Goal: Task Accomplishment & Management: Manage account settings

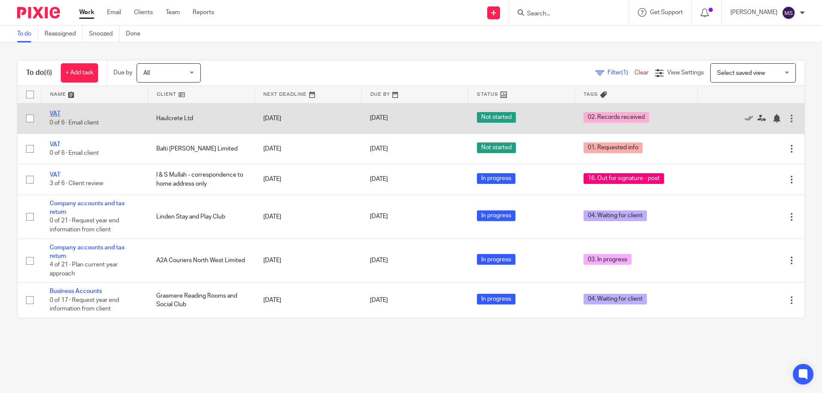
click at [53, 113] on link "VAT" at bounding box center [55, 114] width 11 height 6
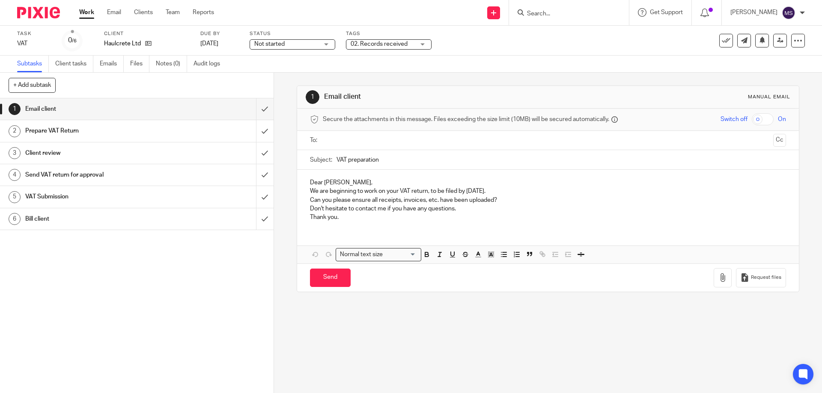
click at [370, 45] on span "02. Records received" at bounding box center [379, 44] width 57 height 6
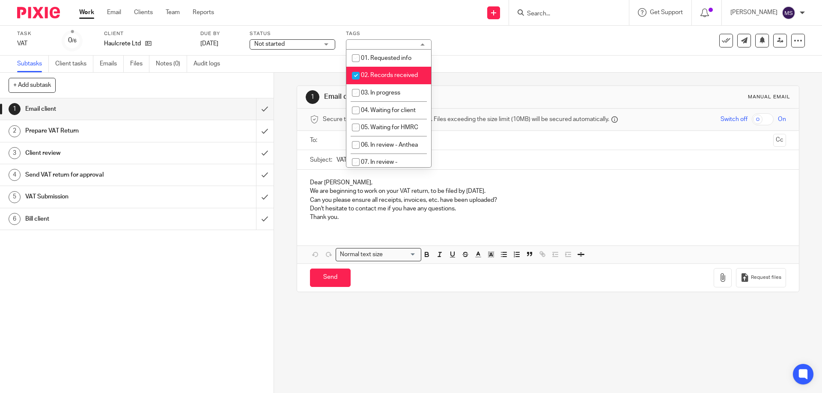
click at [367, 78] on span "02. Records received" at bounding box center [389, 75] width 57 height 6
checkbox input "false"
click at [371, 89] on li "03. In progress" at bounding box center [388, 93] width 85 height 18
checkbox input "true"
click at [315, 46] on span "Not started" at bounding box center [286, 44] width 64 height 9
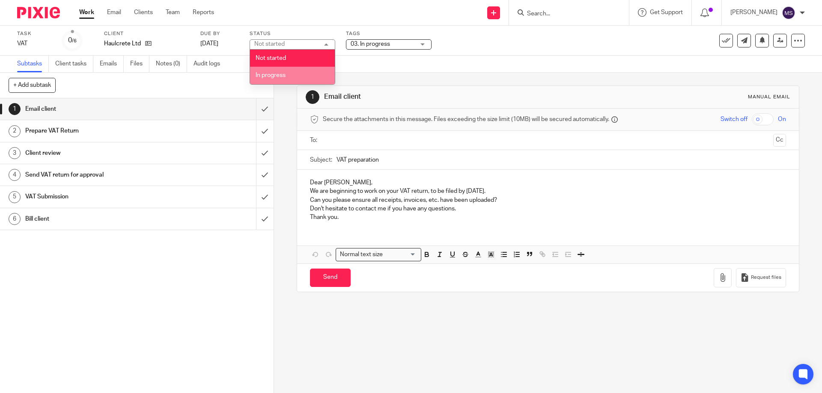
click at [298, 73] on li "In progress" at bounding box center [292, 76] width 85 height 18
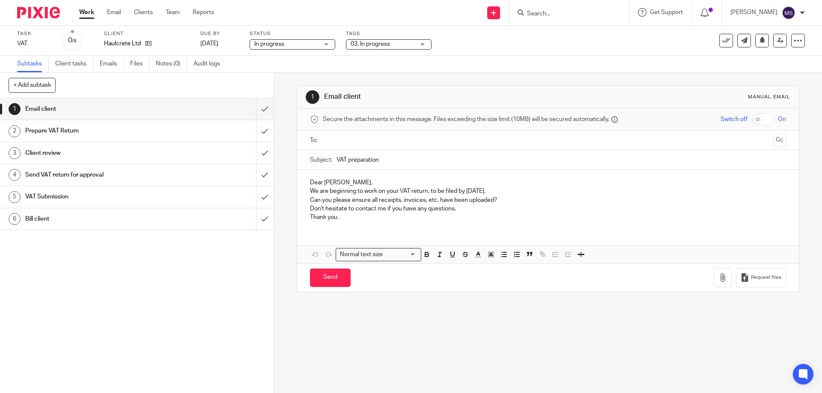
click at [428, 62] on div "Subtasks Client tasks Emails Files Notes (0) Audit logs" at bounding box center [411, 64] width 822 height 17
click at [80, 12] on link "Work" at bounding box center [86, 12] width 15 height 9
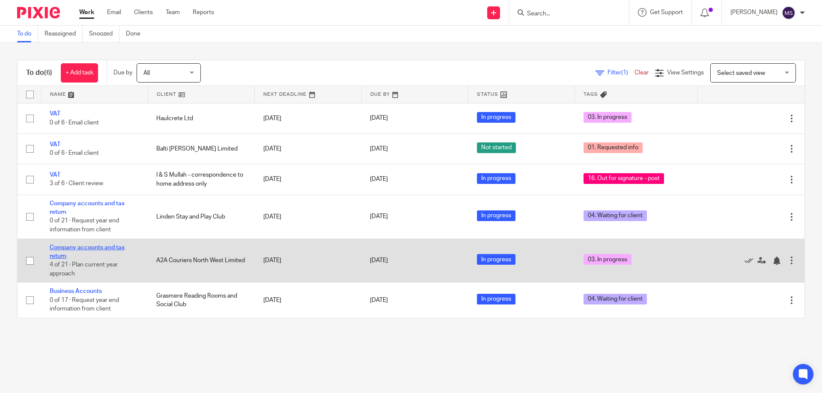
click at [54, 250] on link "Company accounts and tax return" at bounding box center [87, 252] width 75 height 15
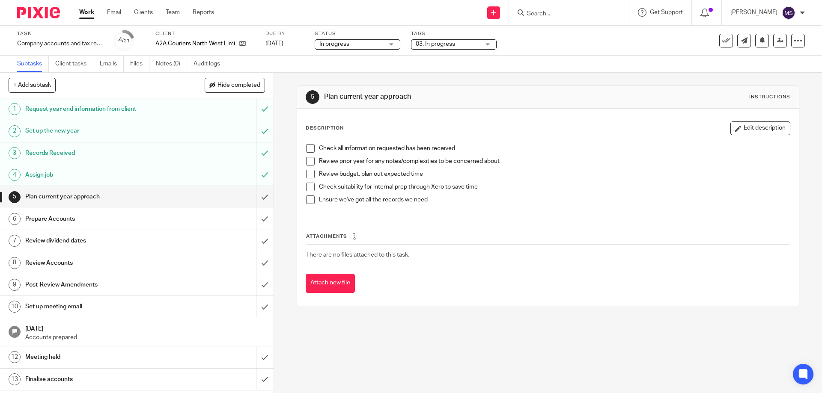
click at [435, 43] on span "03. In progress" at bounding box center [435, 44] width 39 height 6
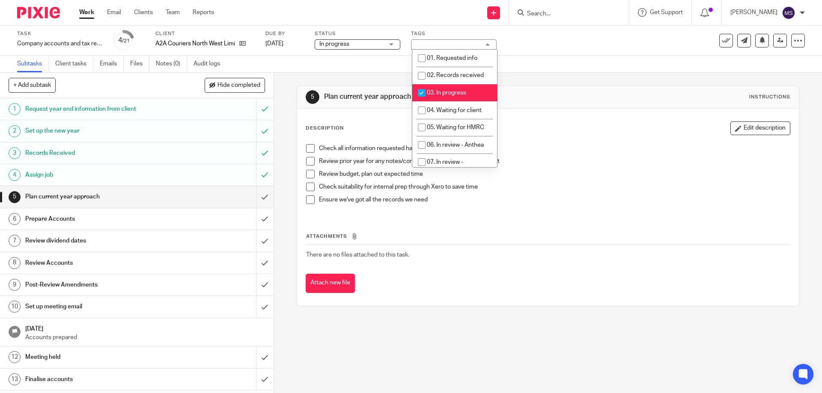
click at [430, 92] on span "03. In progress" at bounding box center [446, 93] width 39 height 6
checkbox input "false"
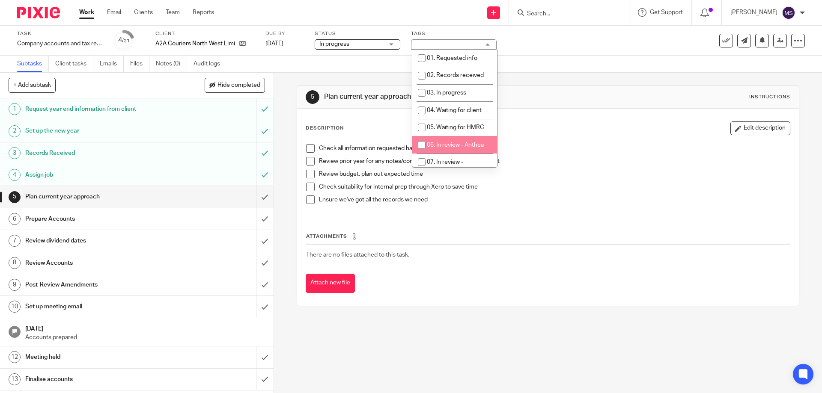
scroll to position [43, 0]
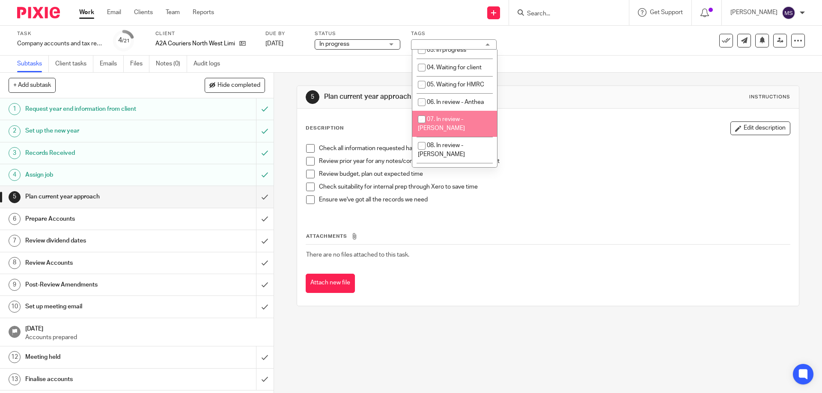
click at [446, 121] on span "07. In review - [PERSON_NAME]" at bounding box center [441, 123] width 47 height 15
checkbox input "true"
click at [555, 83] on div "5 Plan current year approach Instructions Description Edit description Check al…" at bounding box center [548, 196] width 502 height 247
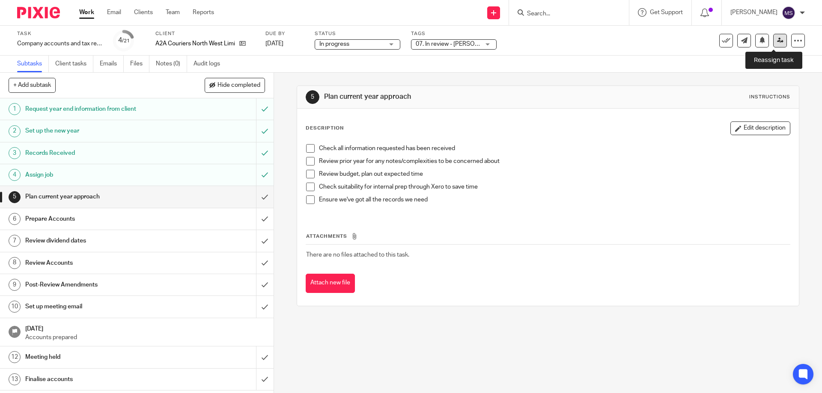
click at [773, 45] on link at bounding box center [780, 41] width 14 height 14
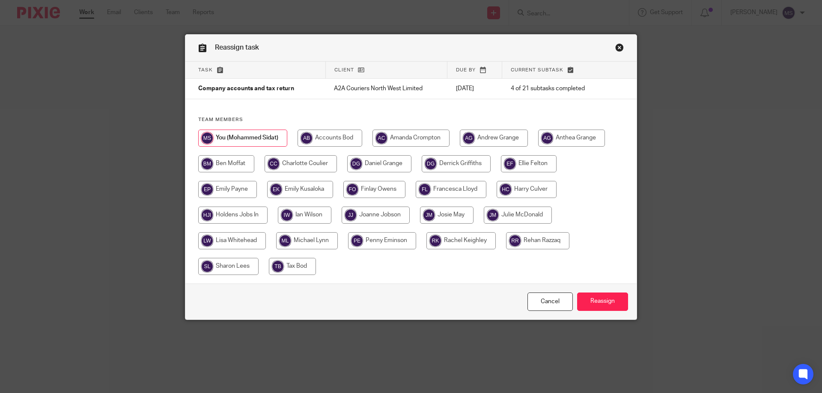
click at [510, 213] on input "radio" at bounding box center [518, 215] width 68 height 17
radio input "true"
click at [597, 298] on input "Reassign" at bounding box center [602, 302] width 51 height 18
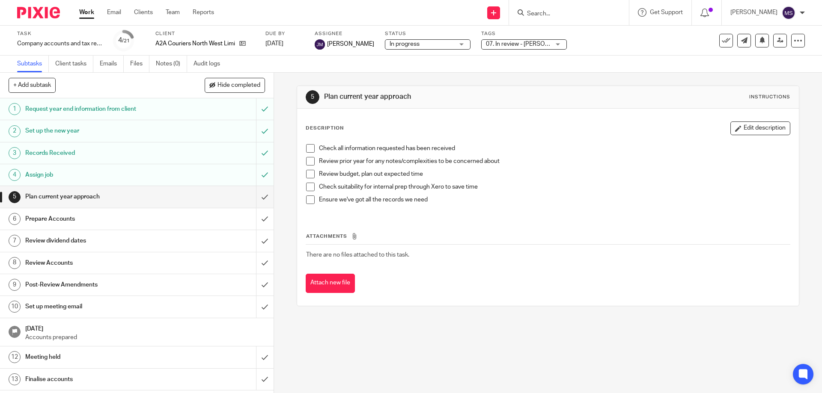
click at [85, 9] on link "Work" at bounding box center [86, 12] width 15 height 9
